Goal: Task Accomplishment & Management: Use online tool/utility

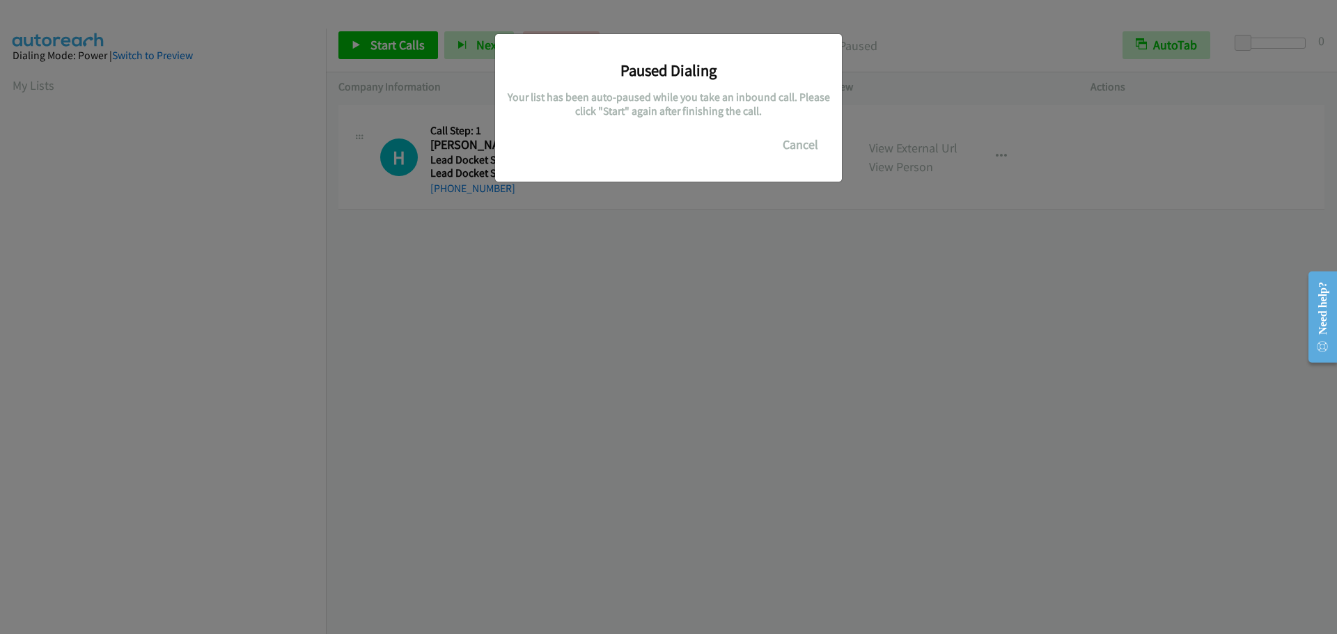
scroll to position [147, 0]
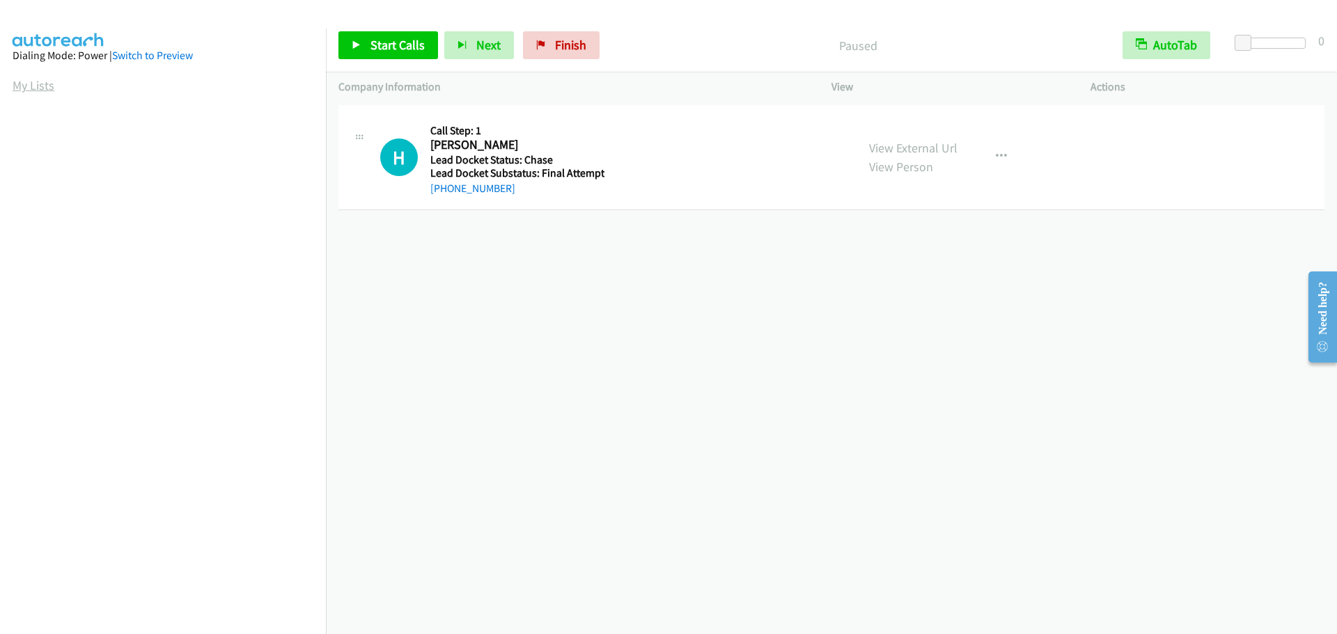
click at [29, 85] on link "My Lists" at bounding box center [34, 85] width 42 height 16
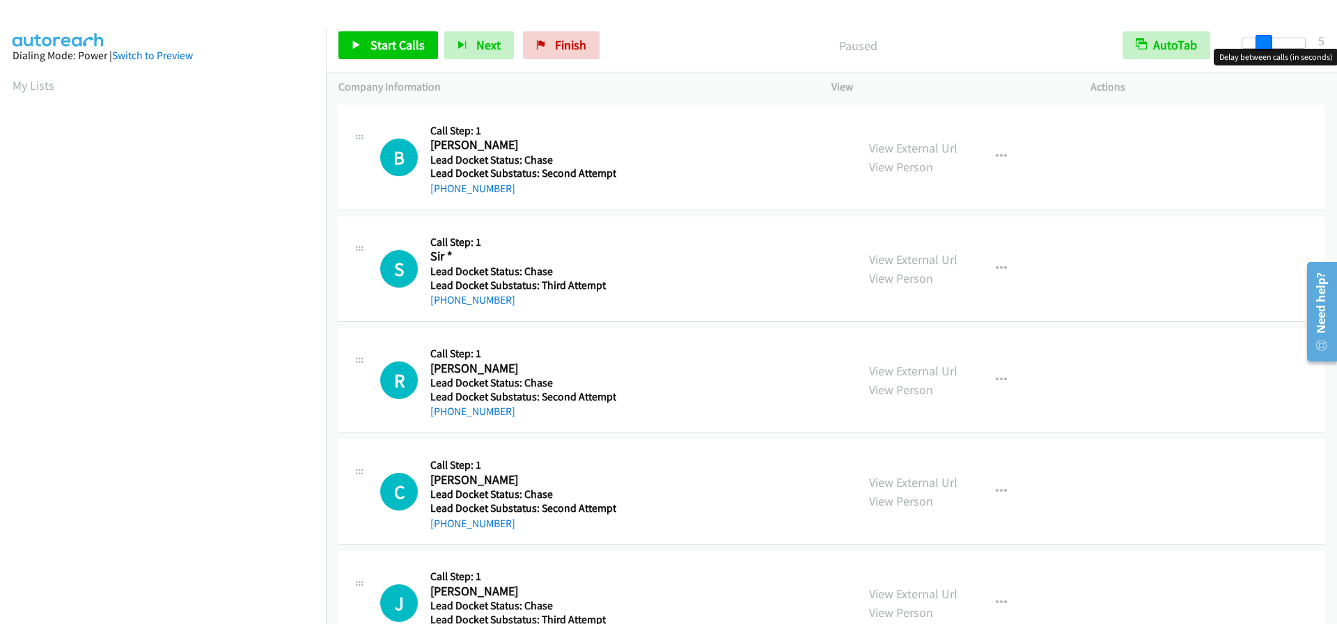
drag, startPoint x: 1246, startPoint y: 42, endPoint x: 1268, endPoint y: 40, distance: 22.4
click at [1268, 40] on span at bounding box center [1264, 43] width 17 height 17
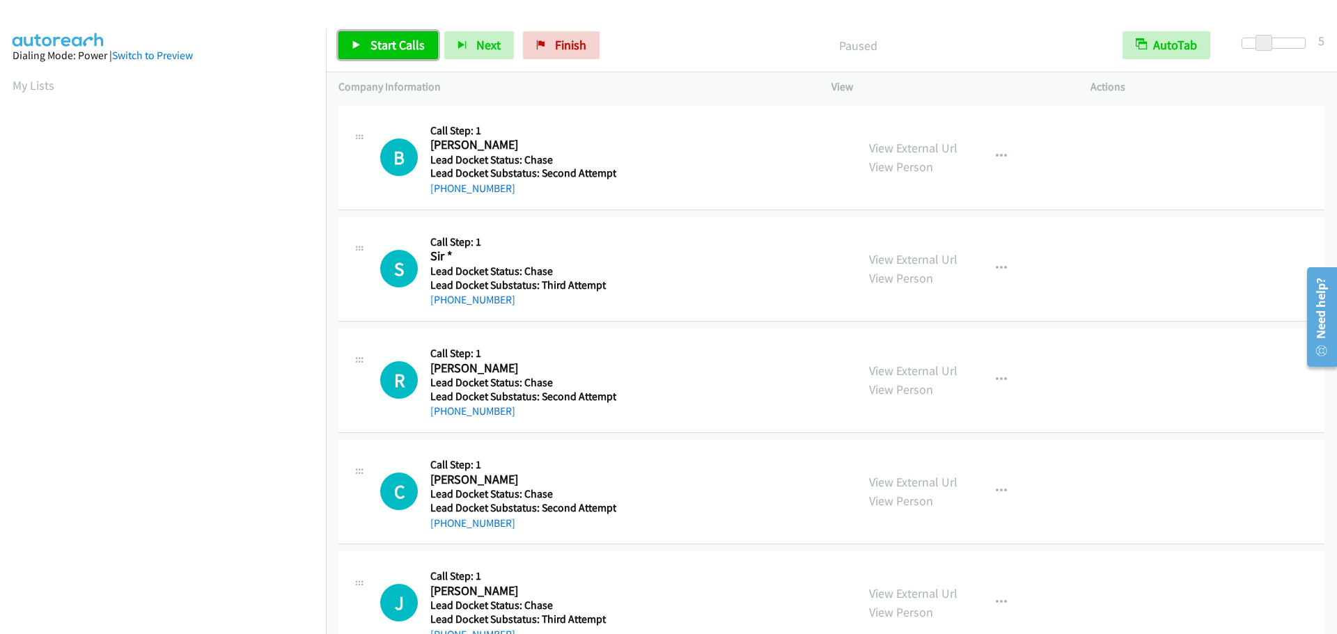
click at [403, 40] on span "Start Calls" at bounding box center [397, 45] width 54 height 16
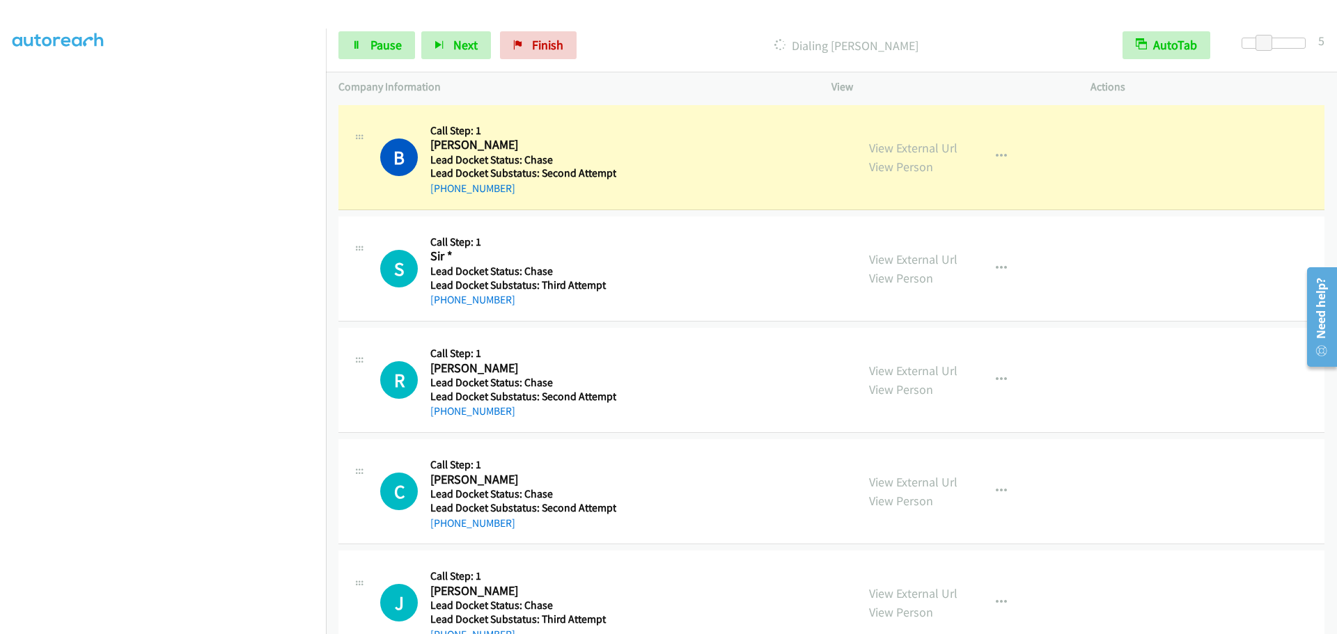
scroll to position [146, 0]
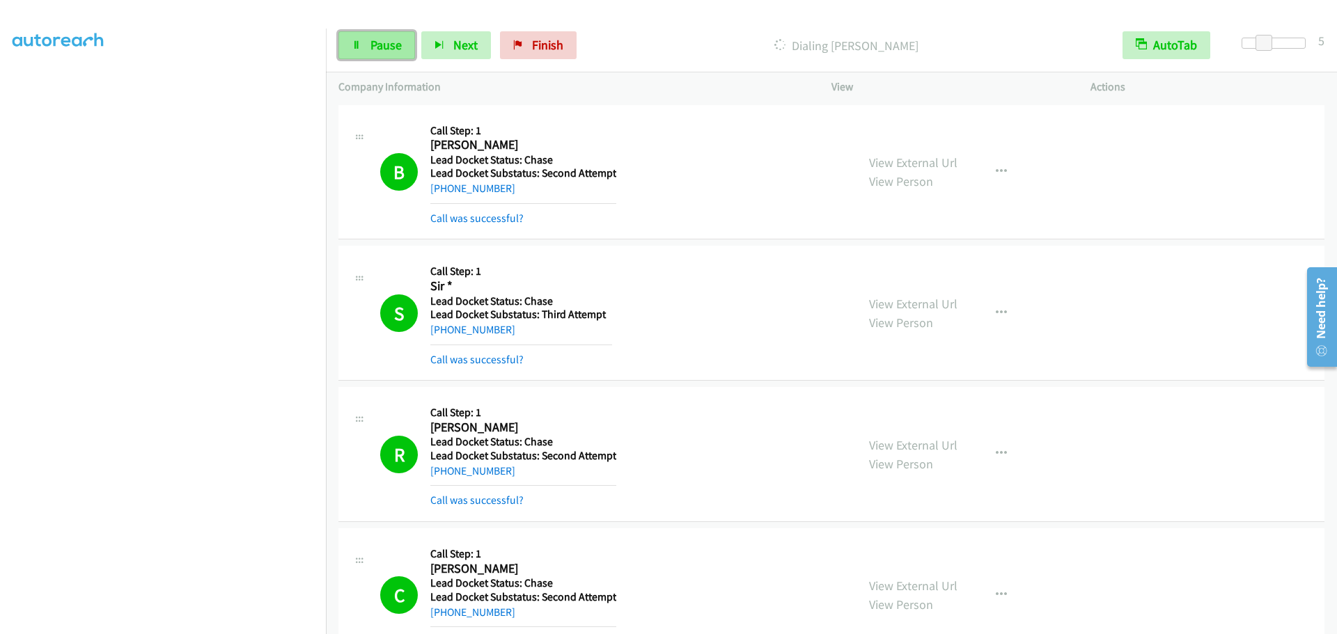
click at [387, 49] on span "Pause" at bounding box center [385, 45] width 31 height 16
click at [406, 44] on span "Start Calls" at bounding box center [397, 45] width 54 height 16
click at [380, 42] on span "Pause" at bounding box center [385, 45] width 31 height 16
